Goal: Task Accomplishment & Management: Use online tool/utility

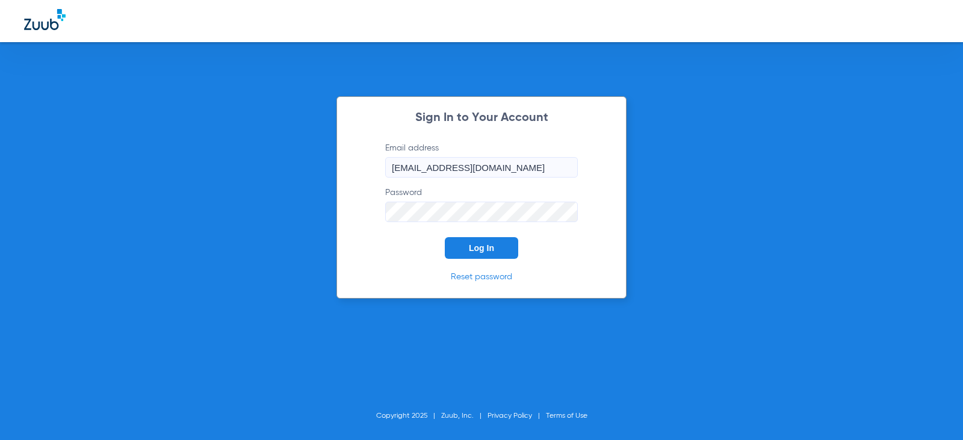
click at [479, 246] on span "Log In" at bounding box center [481, 248] width 25 height 10
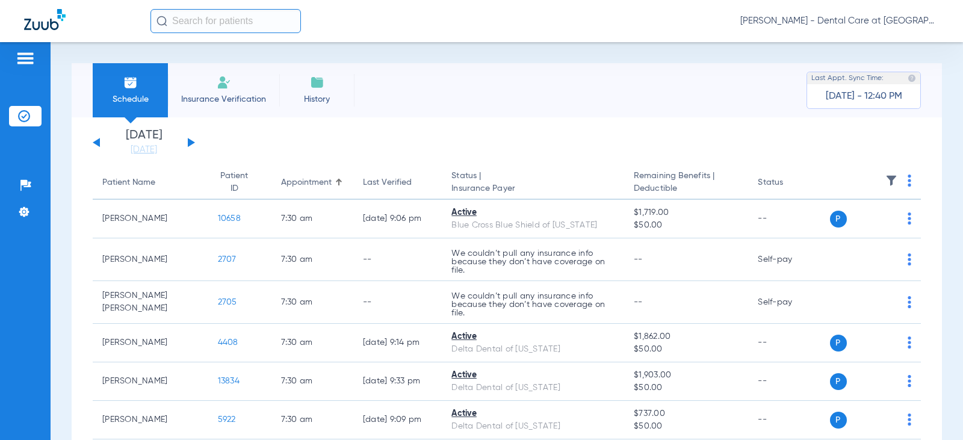
click at [193, 137] on div "[DATE] [DATE] [DATE] [DATE] [DATE] [DATE] [DATE] [DATE] [DATE] [DATE] [DATE] [D…" at bounding box center [144, 142] width 102 height 26
click at [193, 143] on button at bounding box center [191, 142] width 7 height 9
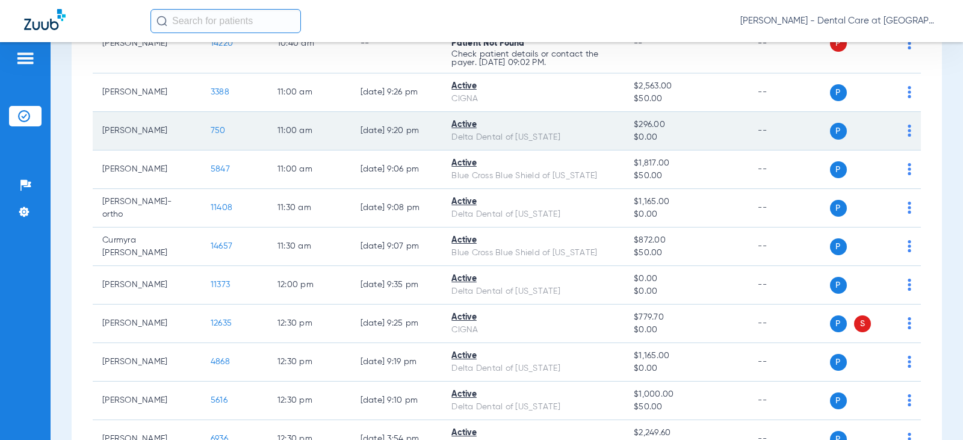
scroll to position [1264, 0]
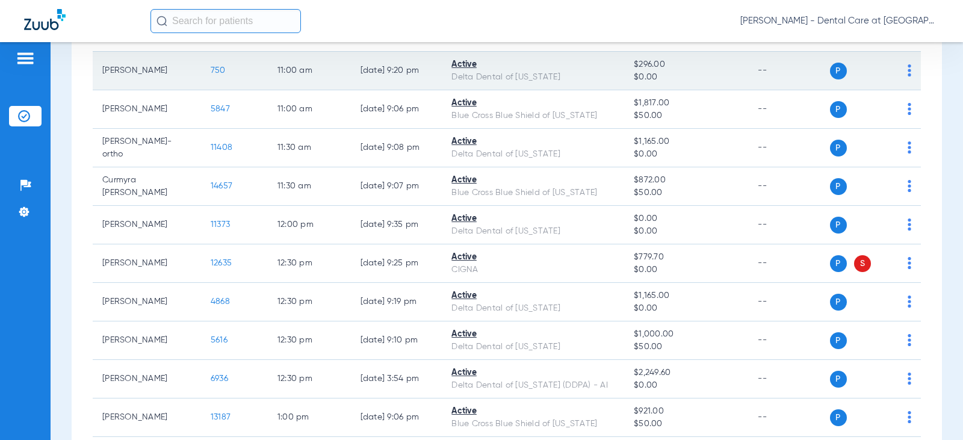
click at [480, 270] on div "CIGNA" at bounding box center [532, 270] width 163 height 13
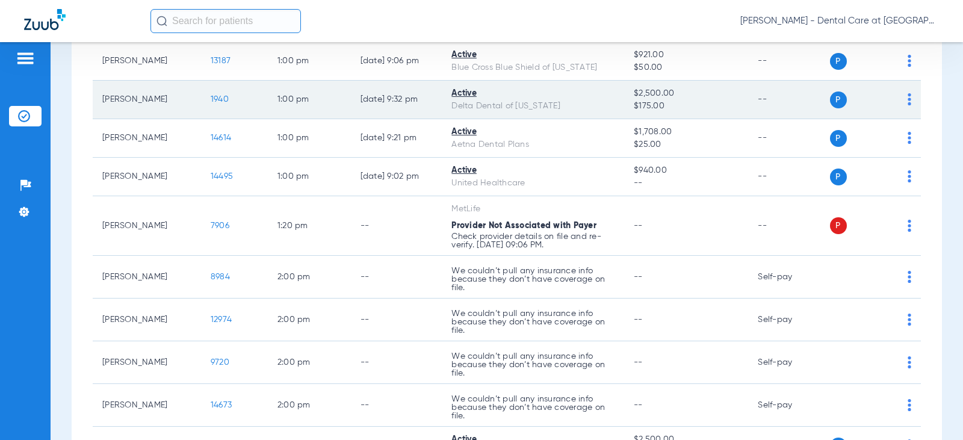
scroll to position [1625, 0]
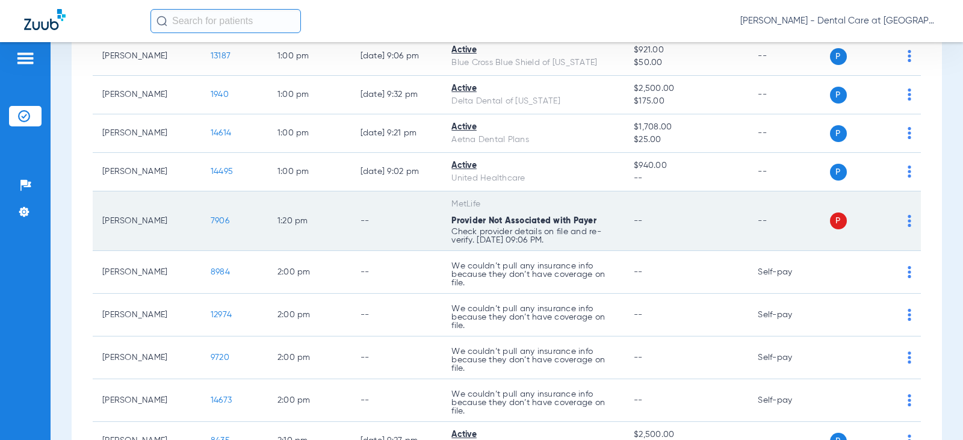
click at [428, 234] on td "--" at bounding box center [396, 221] width 91 height 60
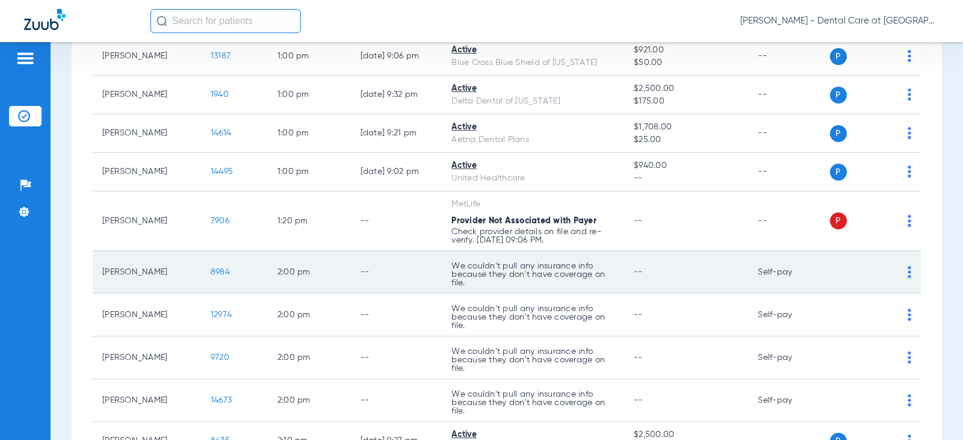
click at [335, 273] on td "2:00 PM" at bounding box center [309, 272] width 83 height 43
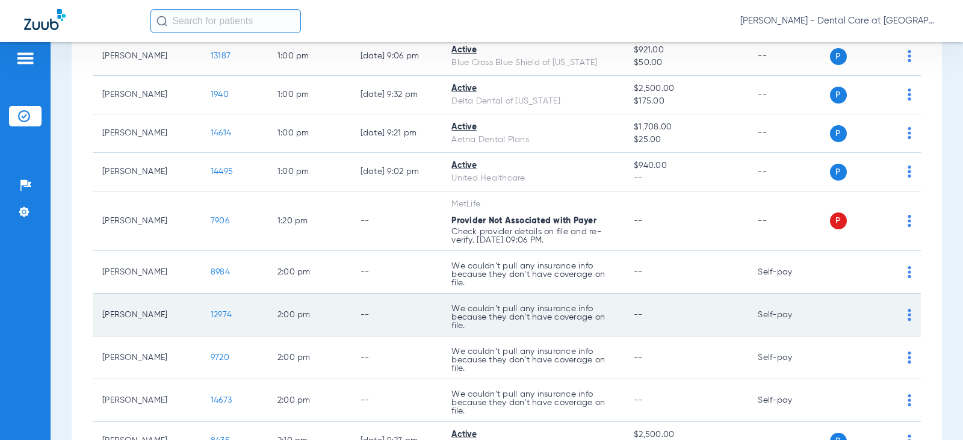
click at [330, 306] on td "2:00 PM" at bounding box center [309, 315] width 83 height 43
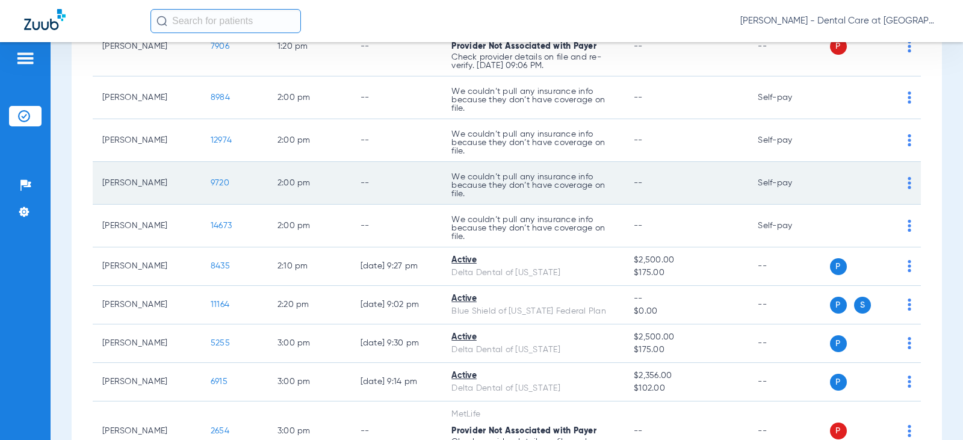
scroll to position [1806, 0]
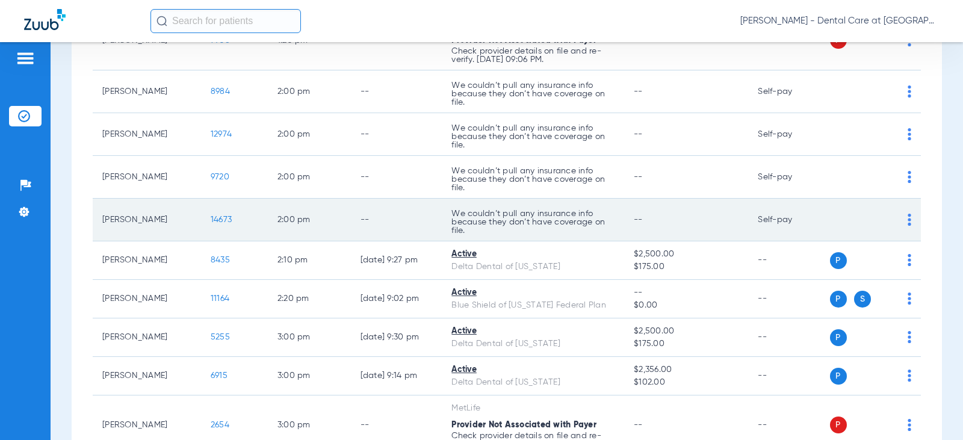
click at [305, 229] on td "2:00 PM" at bounding box center [309, 220] width 83 height 43
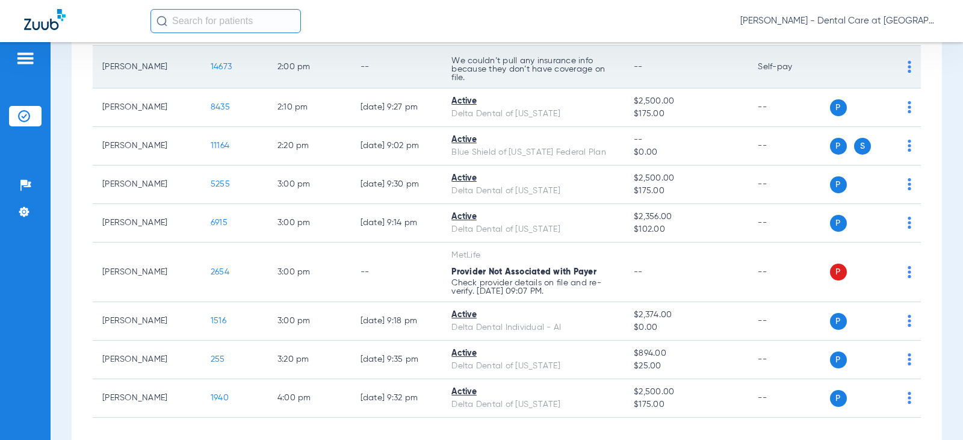
scroll to position [1986, 0]
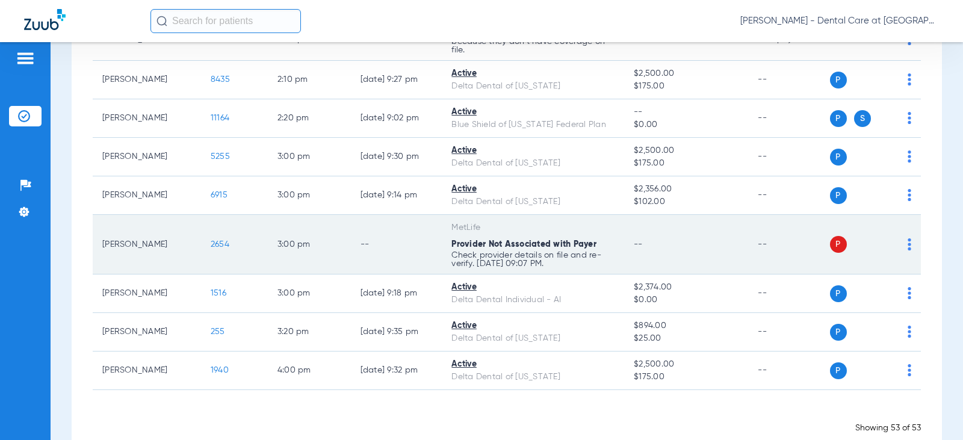
click at [368, 247] on td "--" at bounding box center [396, 245] width 91 height 60
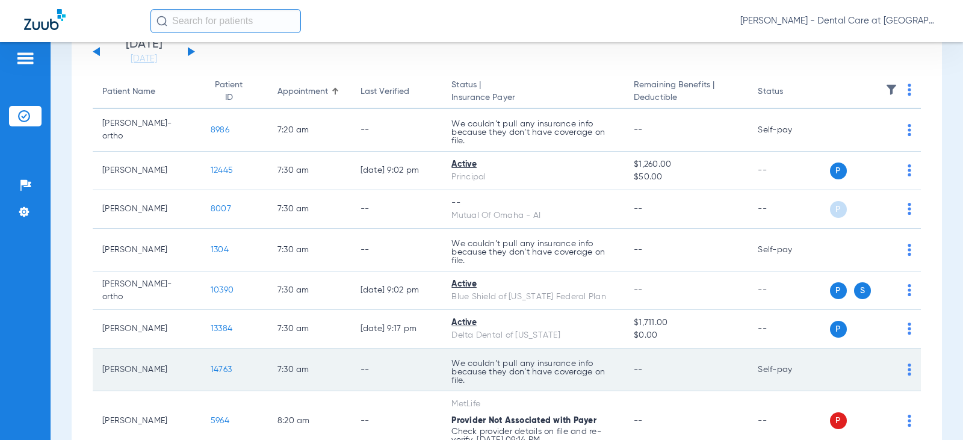
scroll to position [0, 0]
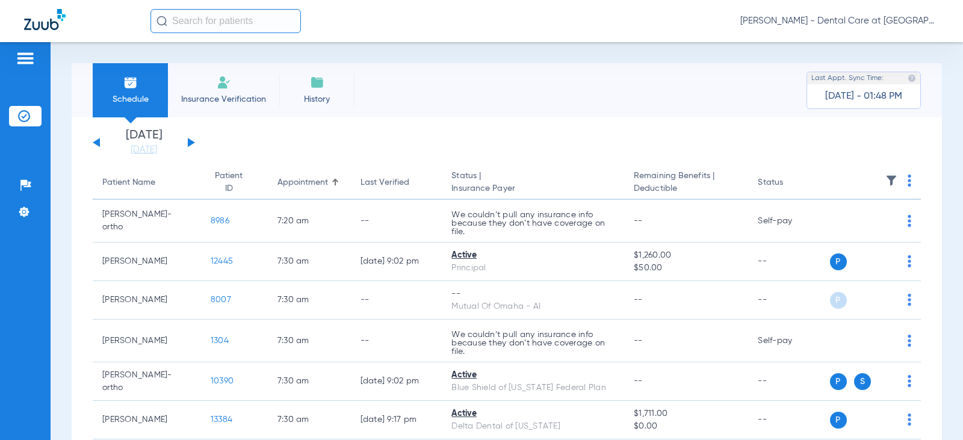
click at [185, 140] on div "[DATE] [DATE] [DATE] [DATE] [DATE] [DATE] [DATE] [DATE] [DATE] [DATE] [DATE] [D…" at bounding box center [144, 142] width 102 height 26
click at [189, 141] on button at bounding box center [191, 142] width 7 height 9
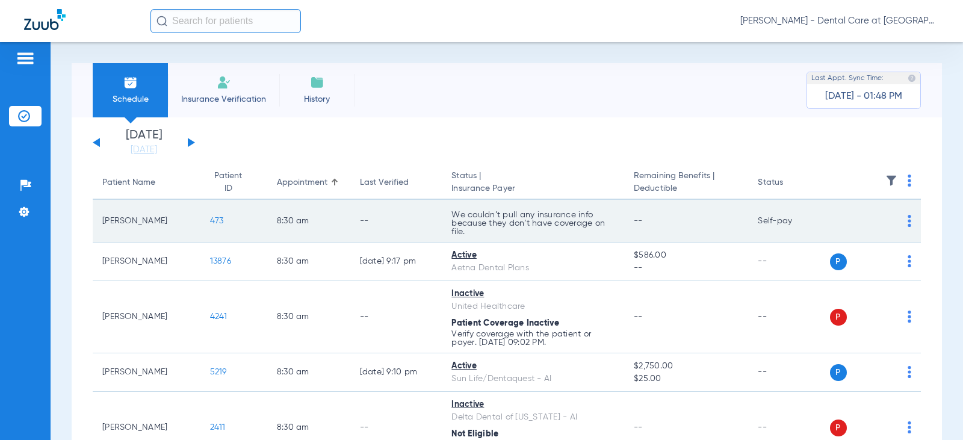
scroll to position [60, 0]
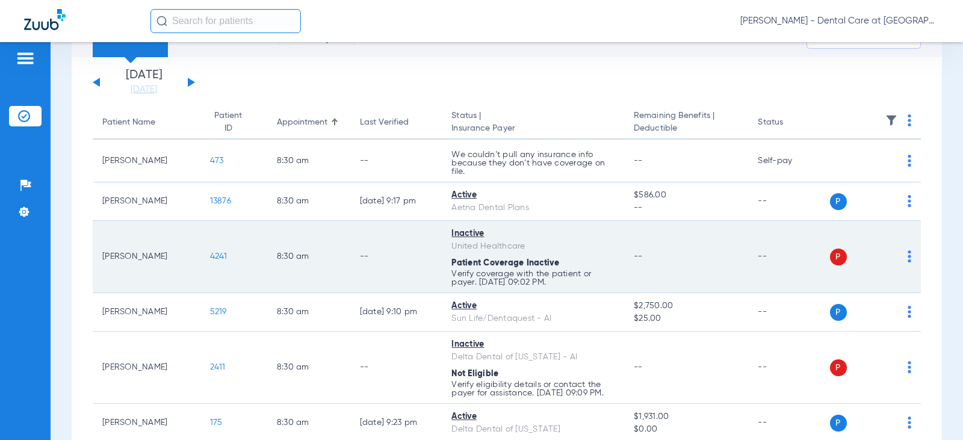
click at [583, 244] on div "United Healthcare" at bounding box center [532, 246] width 163 height 13
click at [337, 245] on td "8:30 AM" at bounding box center [308, 257] width 83 height 72
click at [553, 239] on div "Inactive" at bounding box center [532, 234] width 163 height 13
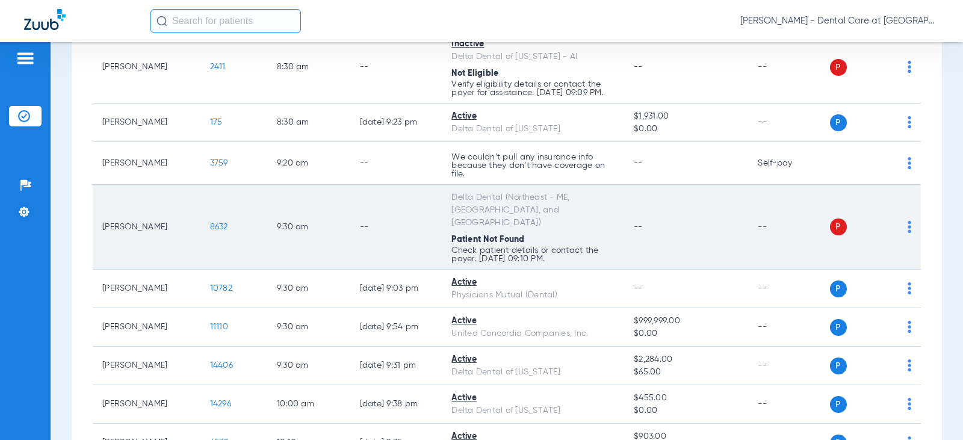
scroll to position [361, 0]
click at [463, 235] on span "Patient Not Found" at bounding box center [487, 239] width 73 height 8
click at [418, 208] on td "--" at bounding box center [396, 226] width 92 height 85
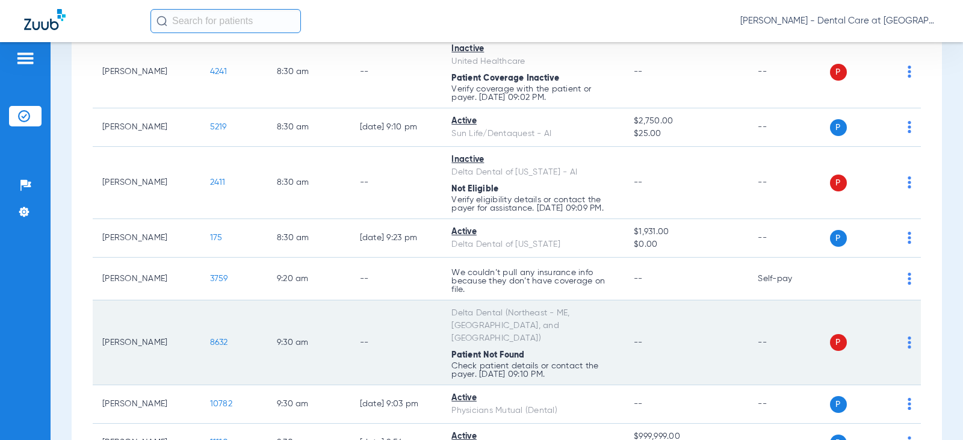
scroll to position [241, 0]
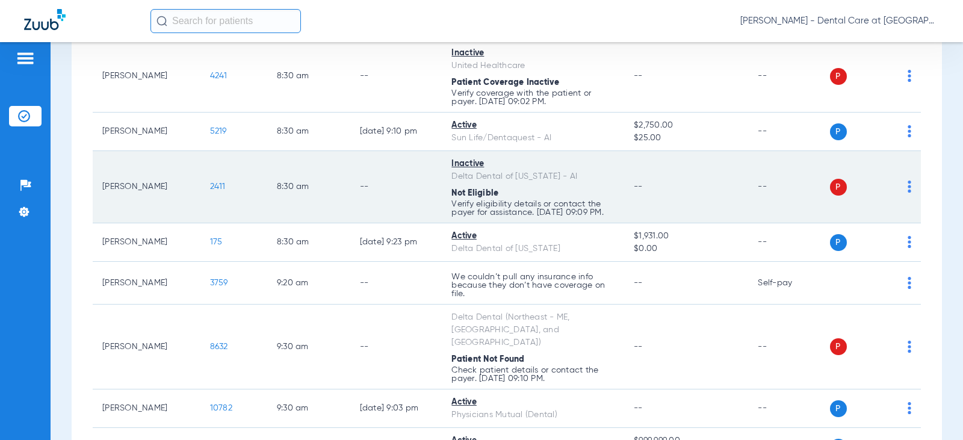
click at [397, 190] on td "--" at bounding box center [396, 187] width 92 height 72
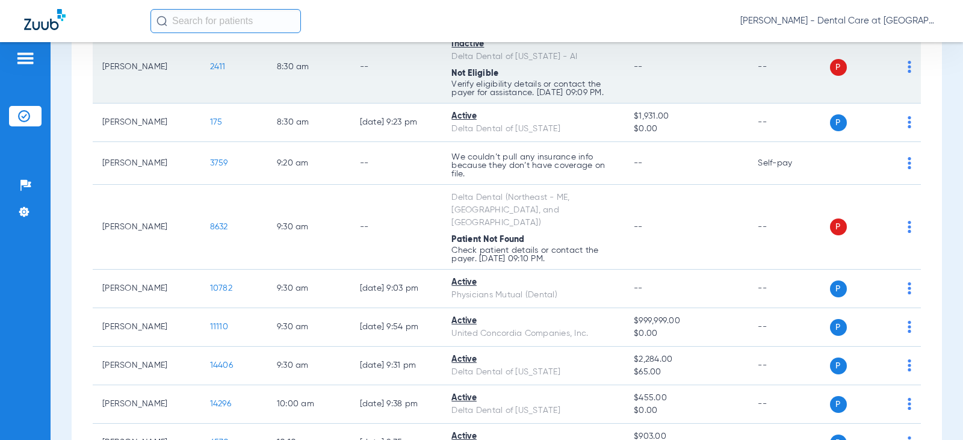
scroll to position [361, 0]
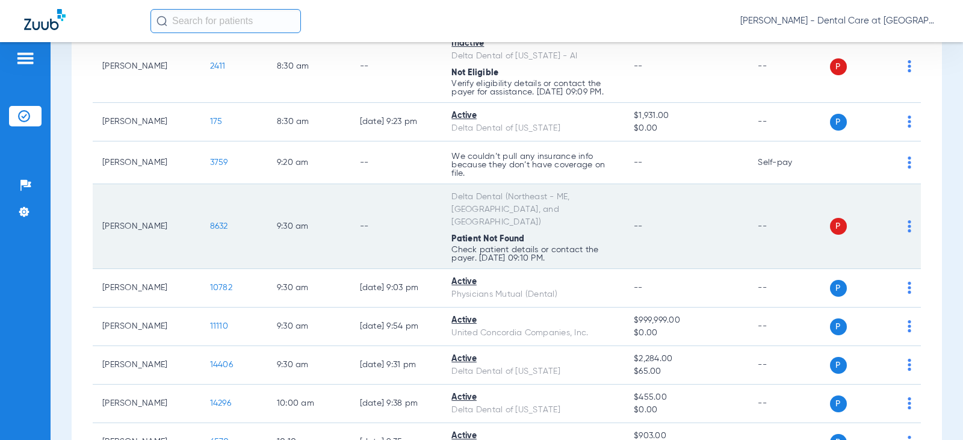
click at [395, 215] on td "--" at bounding box center [396, 226] width 92 height 85
click at [286, 201] on td "9:30 AM" at bounding box center [308, 226] width 83 height 85
click at [324, 221] on td "9:30 AM" at bounding box center [308, 226] width 83 height 85
click at [249, 233] on td "8632" at bounding box center [233, 226] width 67 height 85
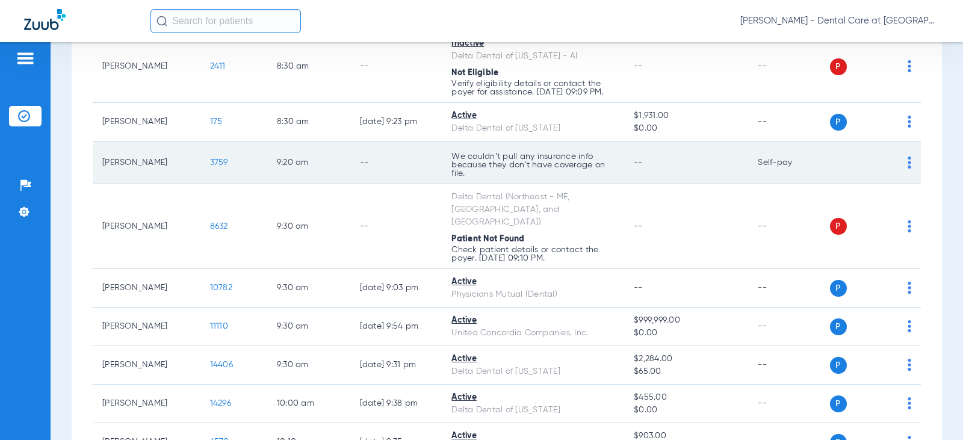
click at [234, 182] on td "3759" at bounding box center [233, 162] width 67 height 43
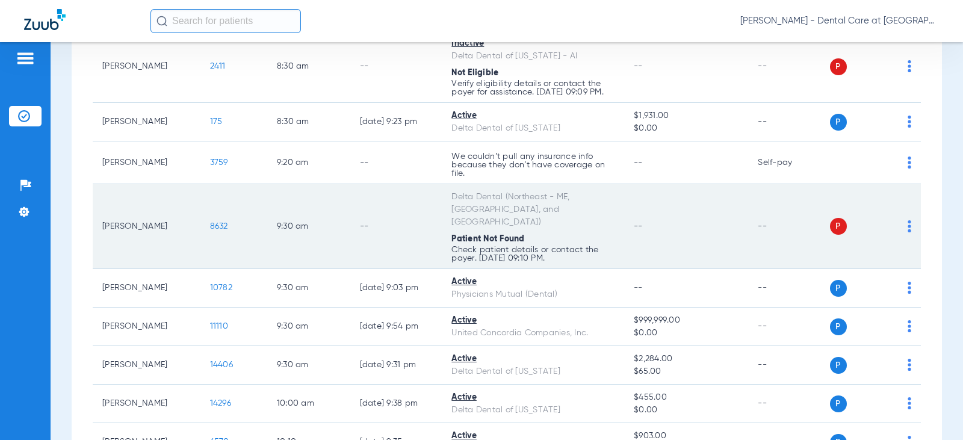
click at [386, 229] on td "--" at bounding box center [396, 226] width 92 height 85
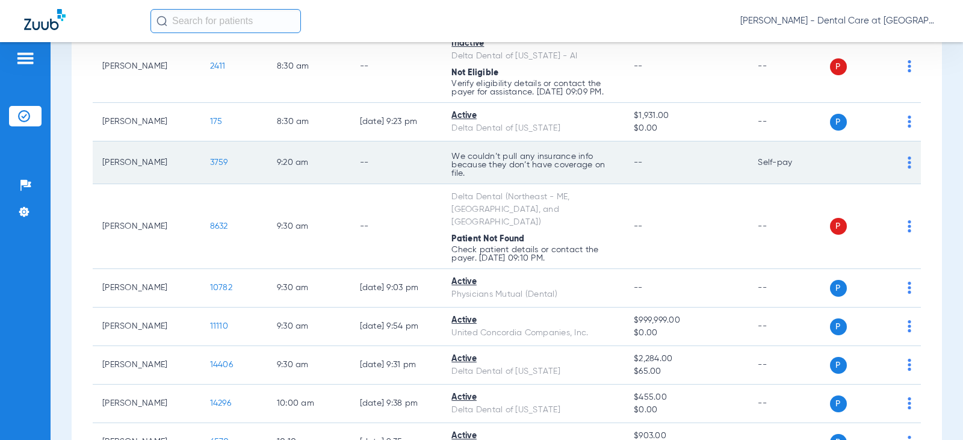
click at [385, 184] on td "--" at bounding box center [396, 162] width 92 height 43
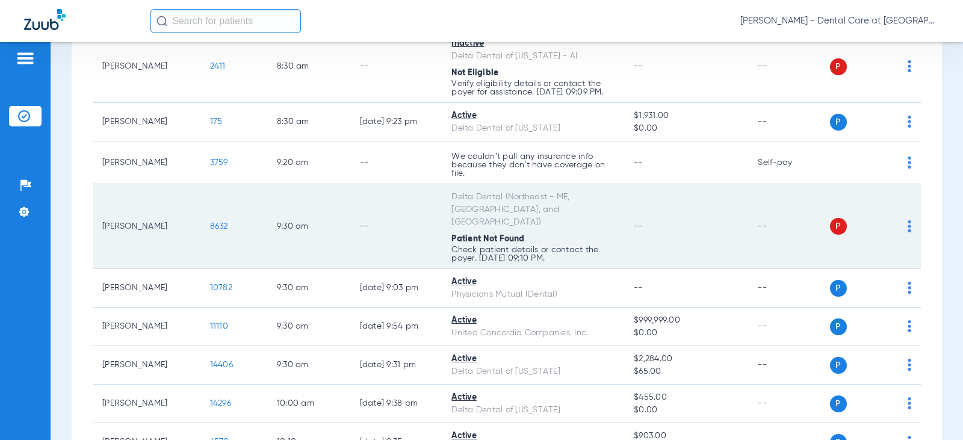
click at [737, 241] on td "--" at bounding box center [686, 226] width 124 height 85
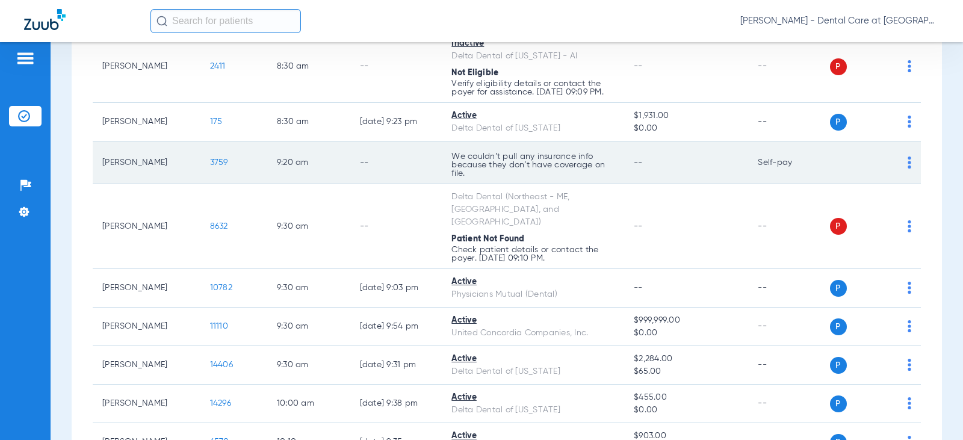
click at [649, 184] on td "--" at bounding box center [686, 162] width 124 height 43
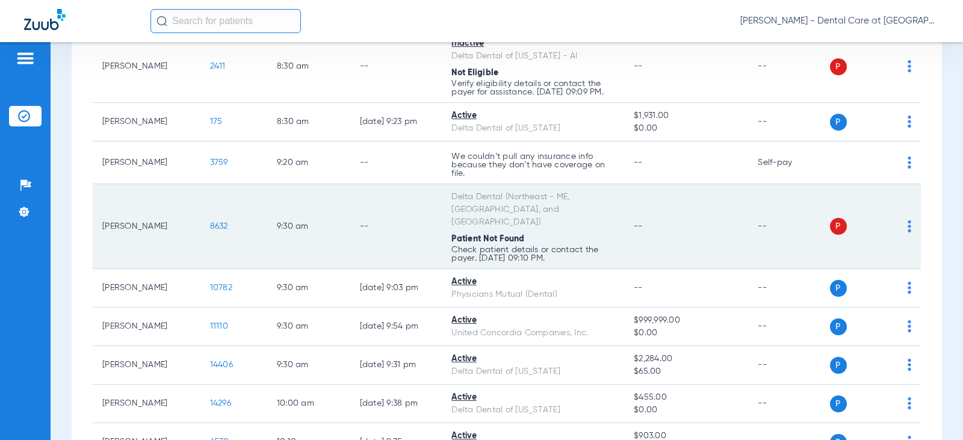
click at [595, 220] on div "Delta Dental (Northeast - ME, [GEOGRAPHIC_DATA], and [GEOGRAPHIC_DATA])" at bounding box center [532, 210] width 163 height 38
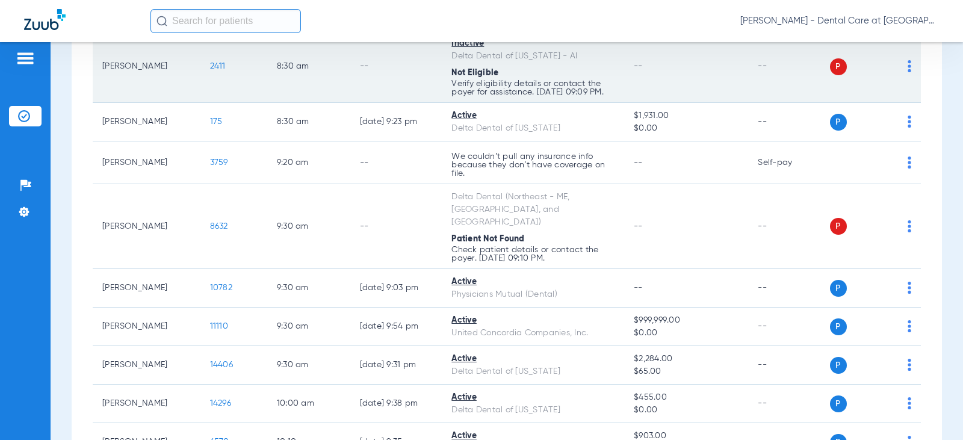
click at [385, 84] on td "--" at bounding box center [396, 67] width 92 height 72
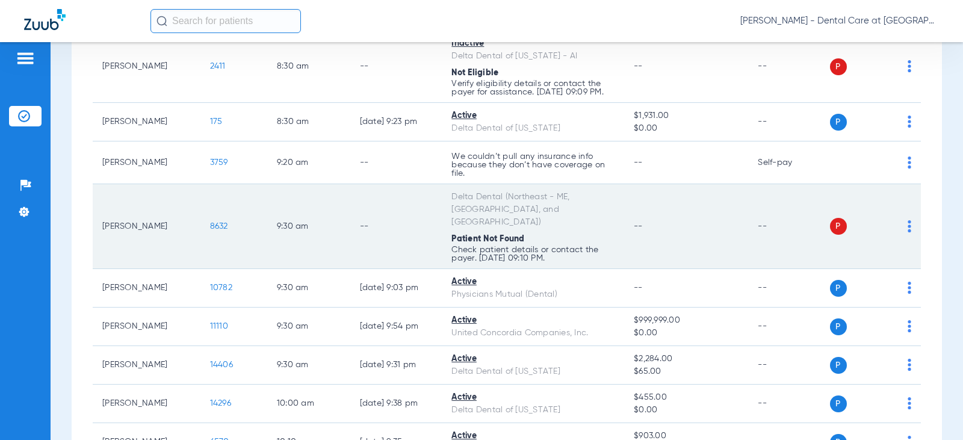
scroll to position [181, 0]
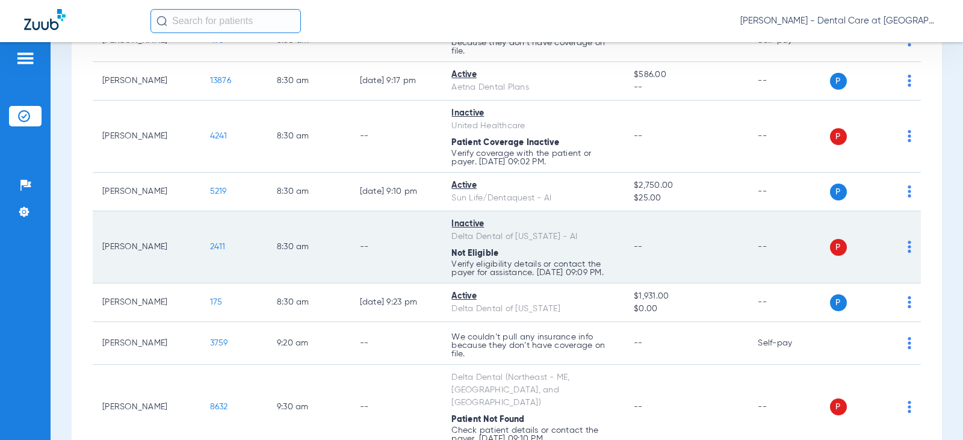
click at [418, 250] on td "--" at bounding box center [396, 247] width 92 height 72
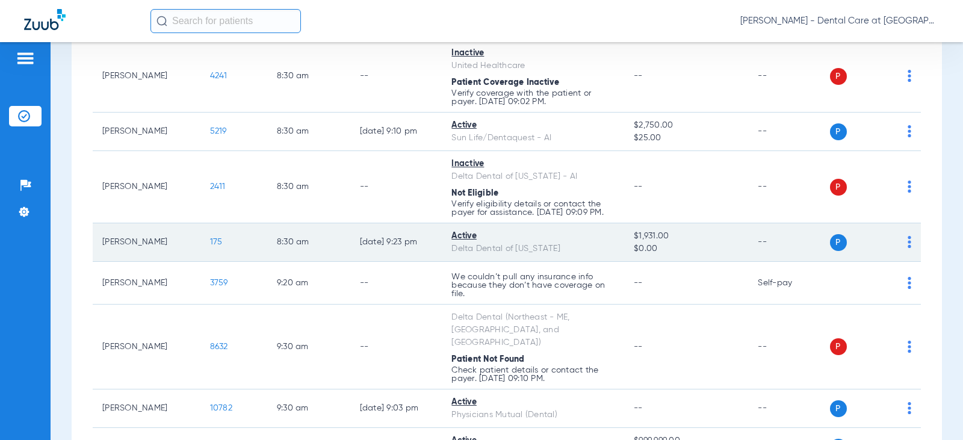
scroll to position [301, 0]
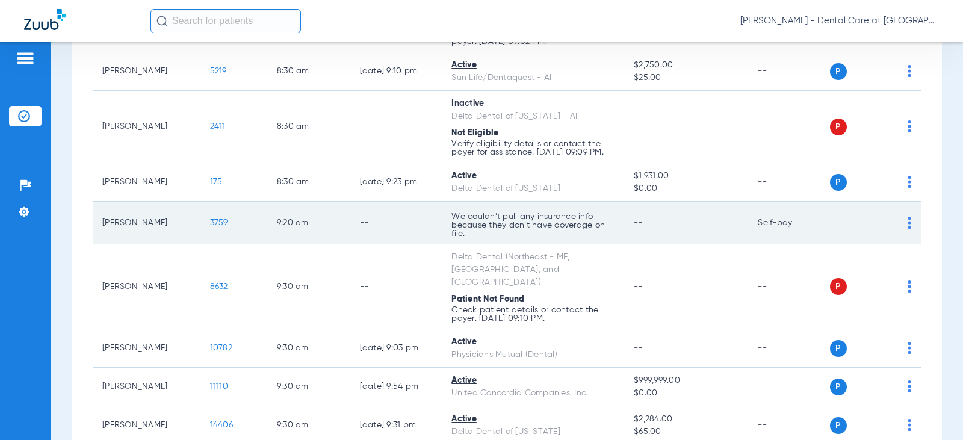
click at [267, 236] on td "9:20 AM" at bounding box center [308, 223] width 83 height 43
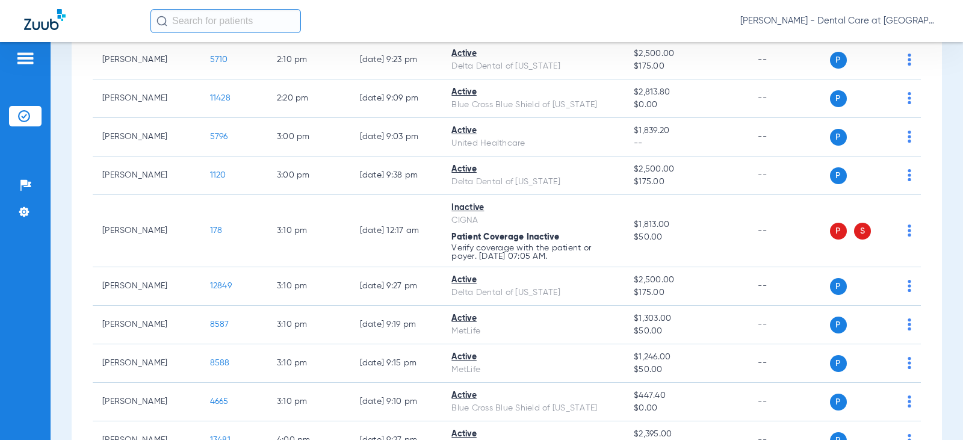
scroll to position [1926, 0]
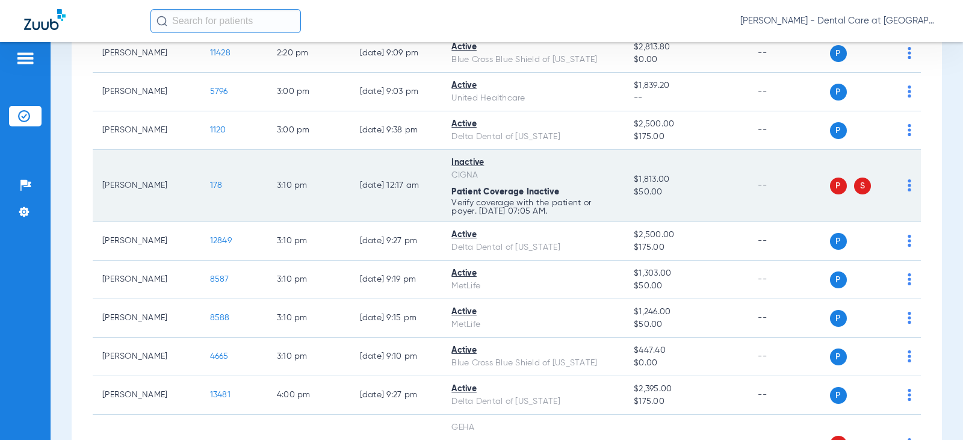
click at [350, 158] on td "[DATE] 12:17 AM" at bounding box center [396, 186] width 92 height 72
